Goal: Information Seeking & Learning: Learn about a topic

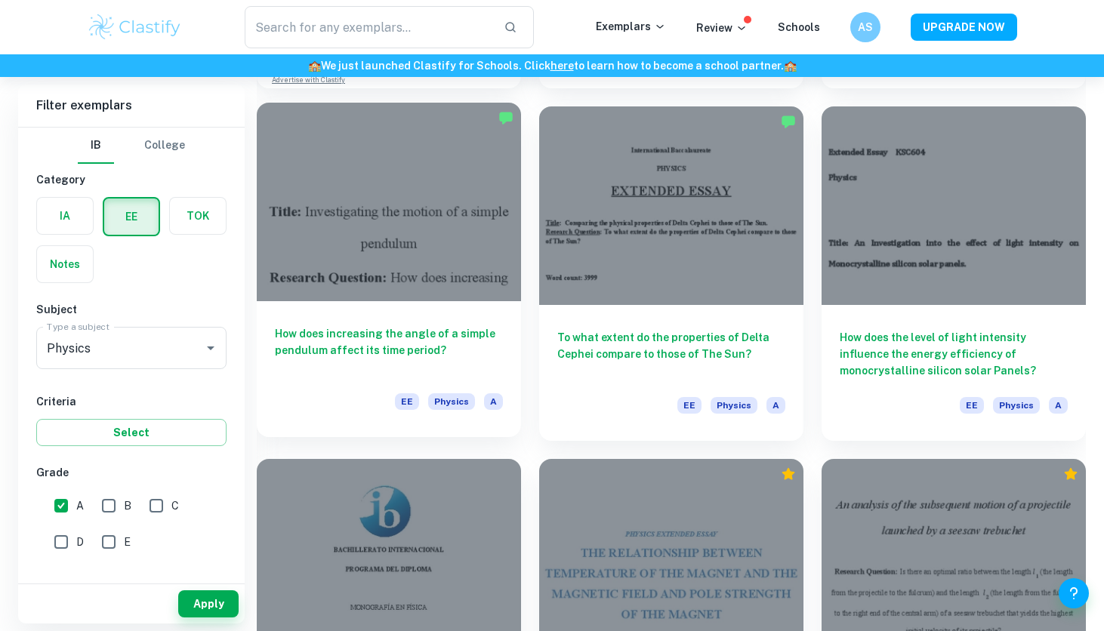
scroll to position [1140, 0]
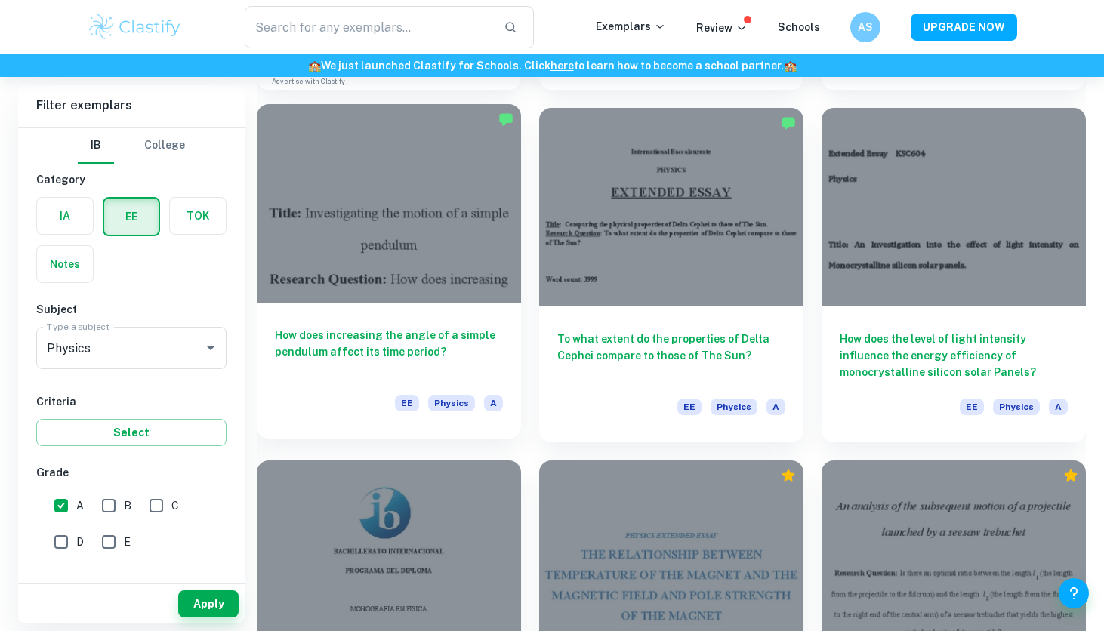
click at [428, 264] on div at bounding box center [389, 203] width 264 height 198
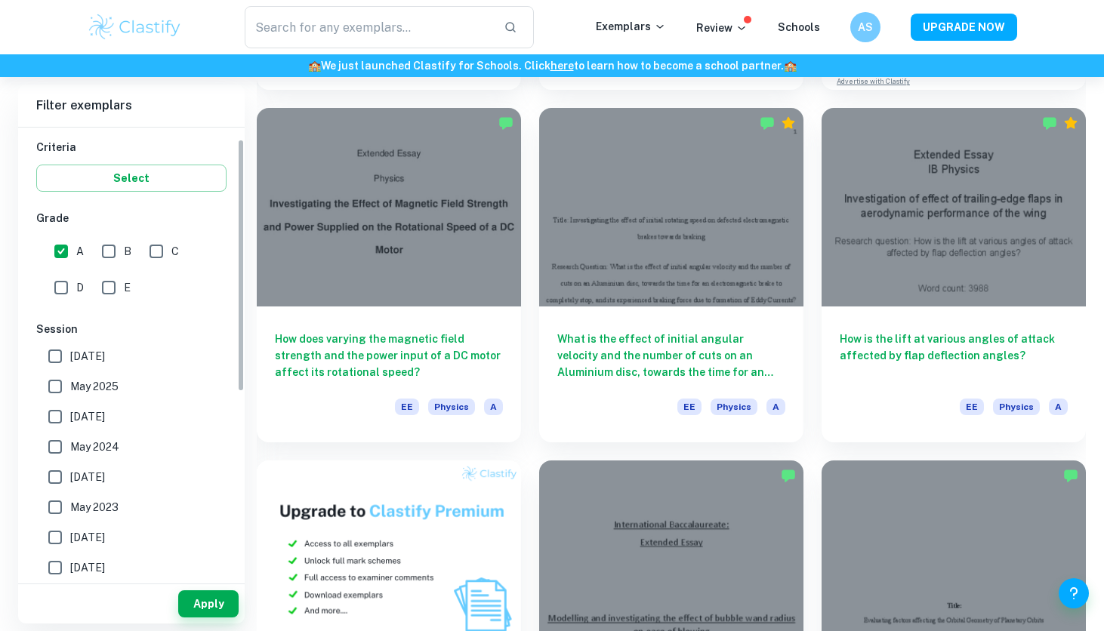
scroll to position [316, 0]
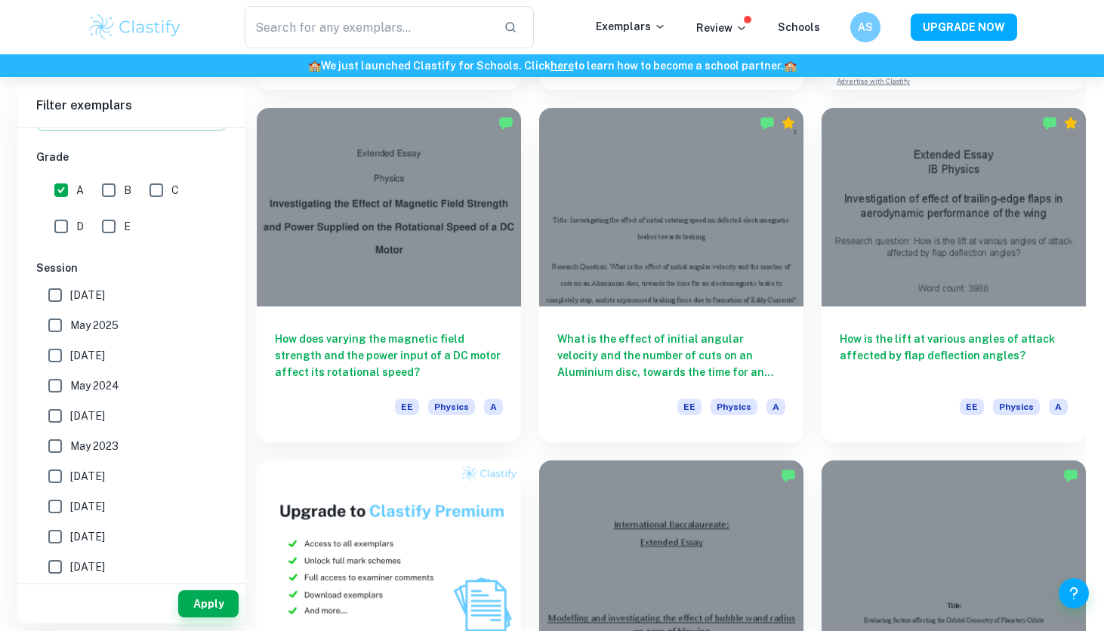
click at [77, 304] on label "[DATE]" at bounding box center [127, 295] width 174 height 30
click at [70, 304] on input "[DATE]" at bounding box center [55, 295] width 30 height 30
checkbox input "true"
click at [110, 330] on span "May 2025" at bounding box center [94, 325] width 48 height 17
click at [70, 330] on input "May 2025" at bounding box center [55, 325] width 30 height 30
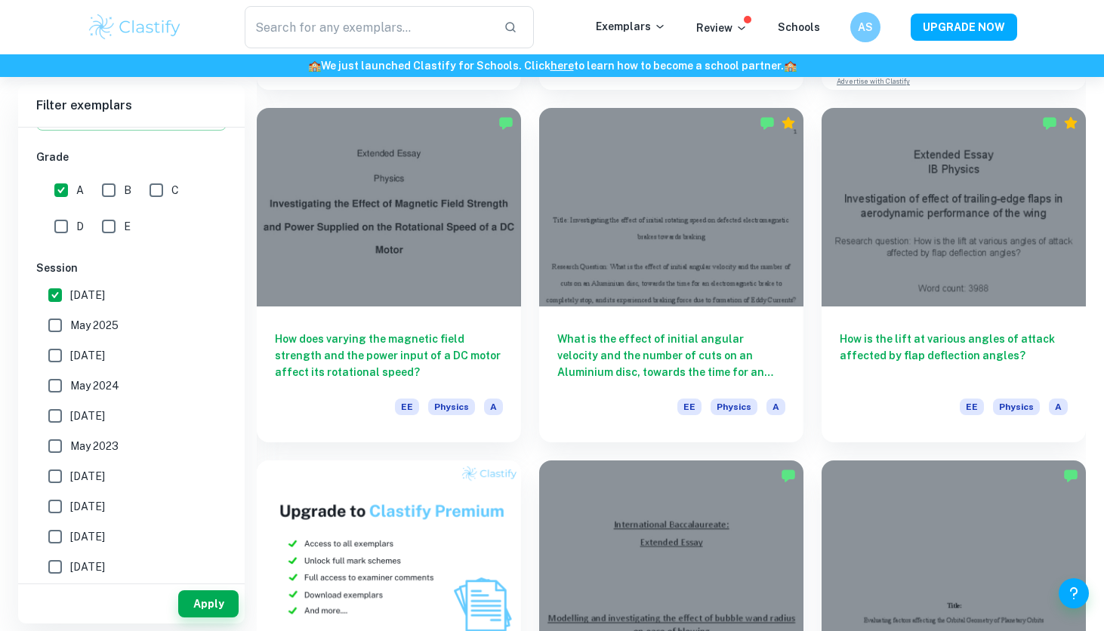
checkbox input "true"
click at [190, 593] on button "Apply" at bounding box center [208, 603] width 60 height 27
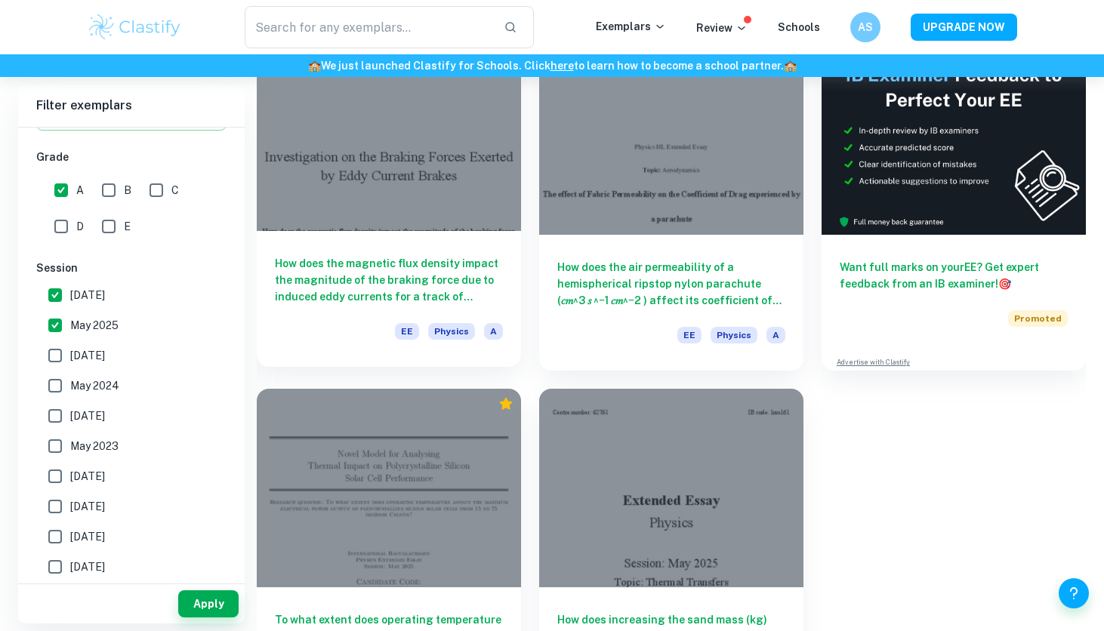
scroll to position [0, 0]
